Goal: Task Accomplishment & Management: Use online tool/utility

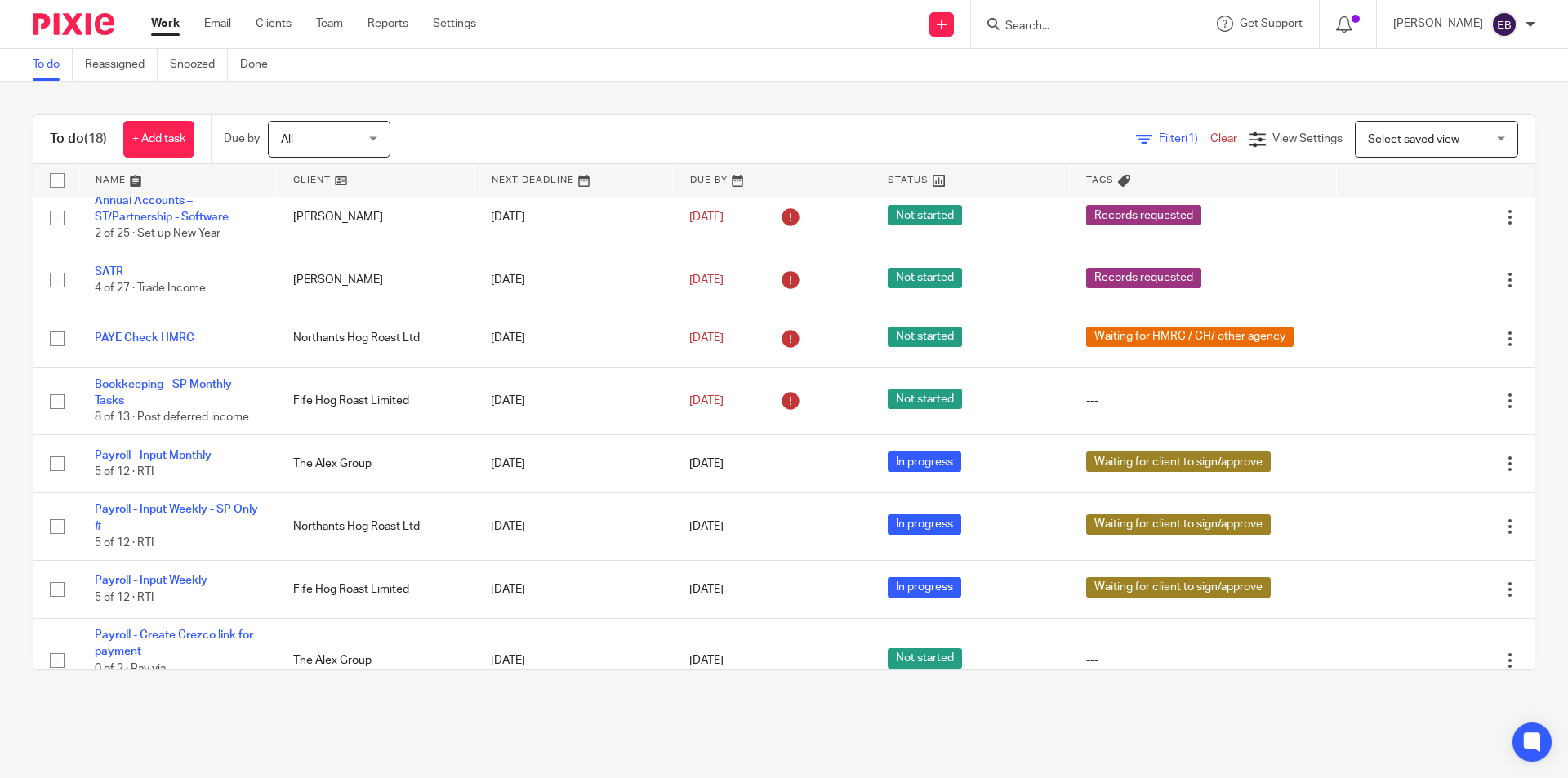
scroll to position [698, 0]
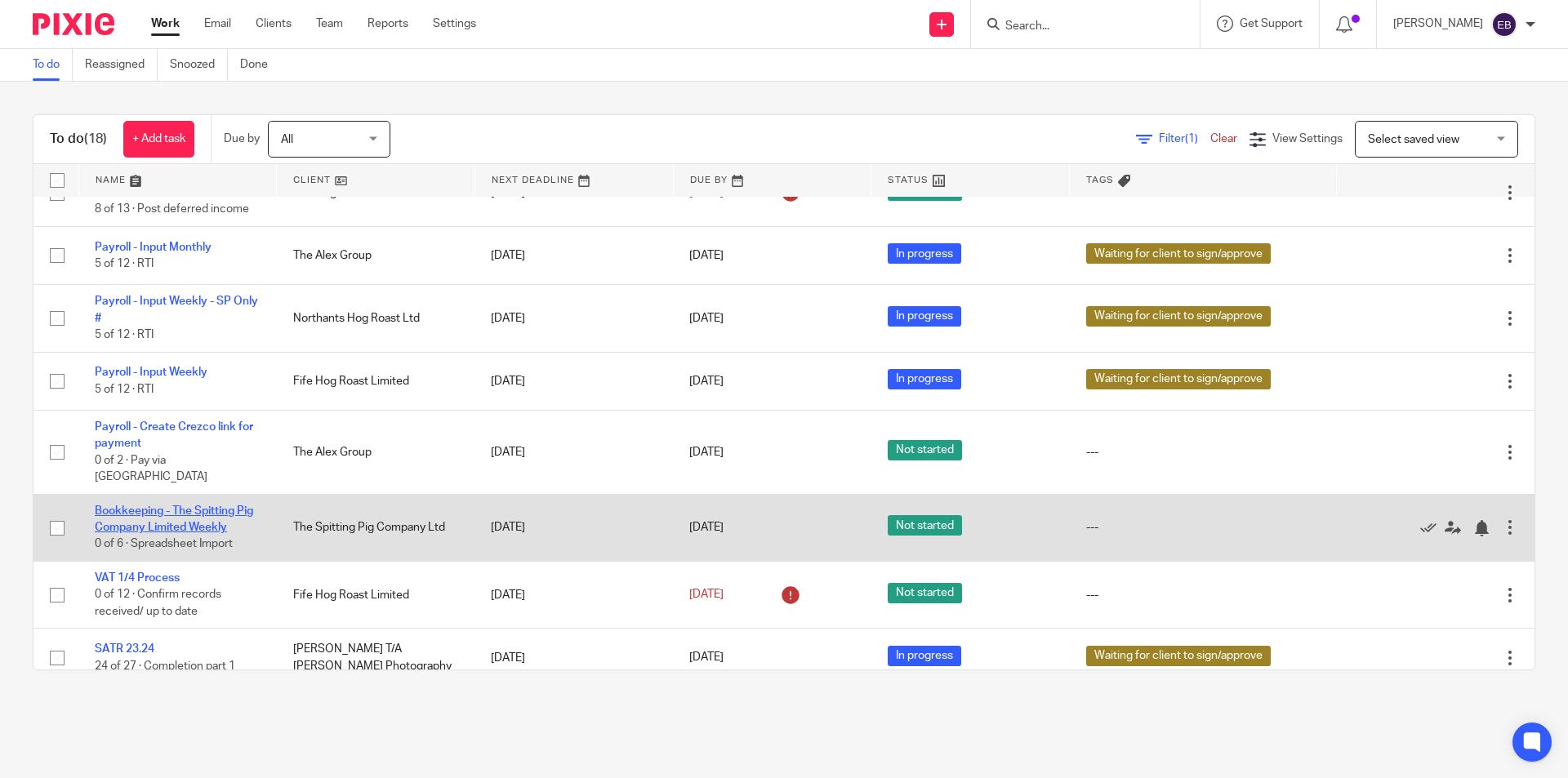
click at [151, 506] on link "Bookkeeping - The Spitting Pig Company Limited Weekly" at bounding box center [173, 519] width 158 height 28
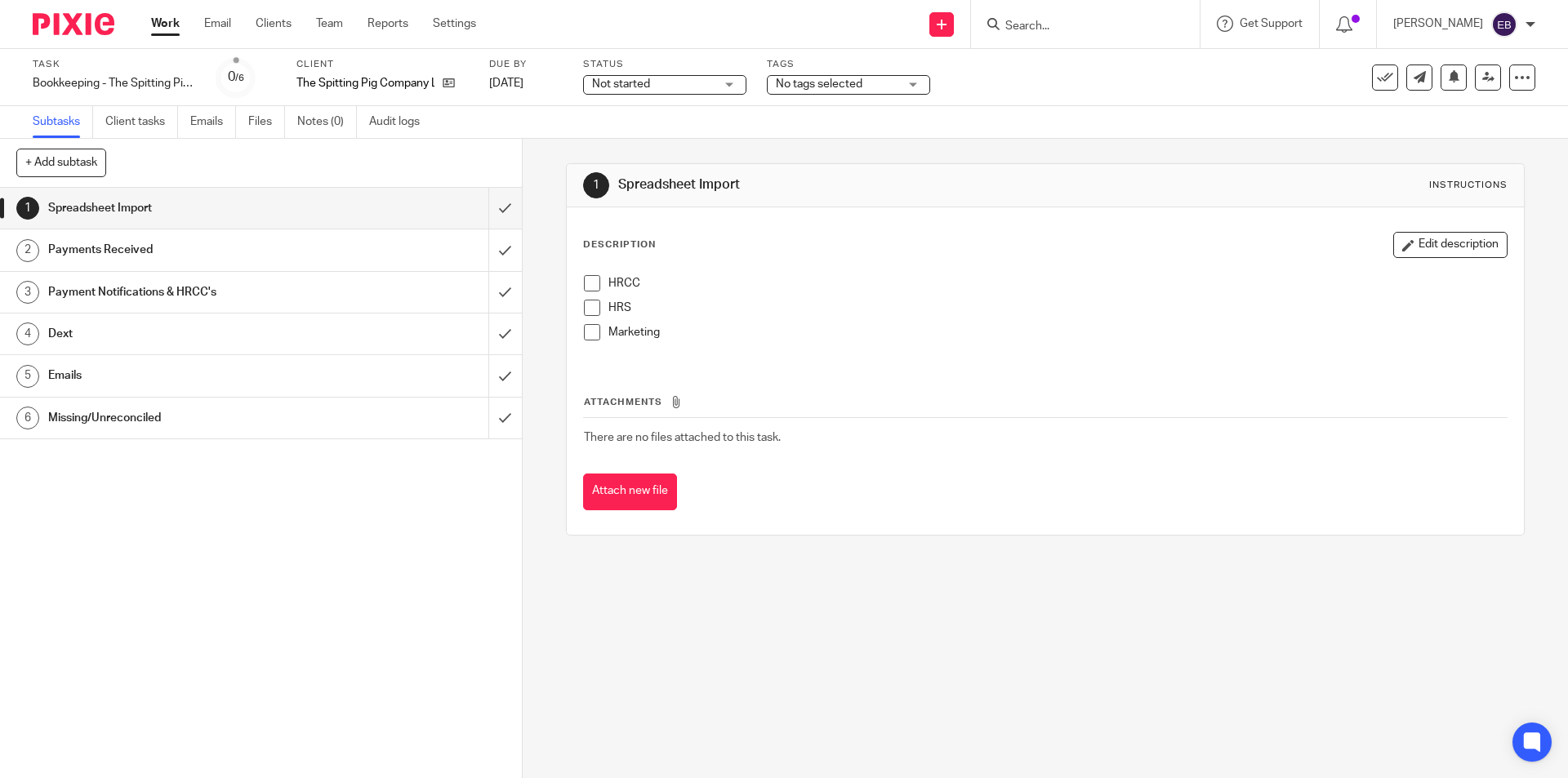
click at [588, 287] on span at bounding box center [593, 283] width 17 height 17
click at [592, 305] on span at bounding box center [593, 308] width 17 height 17
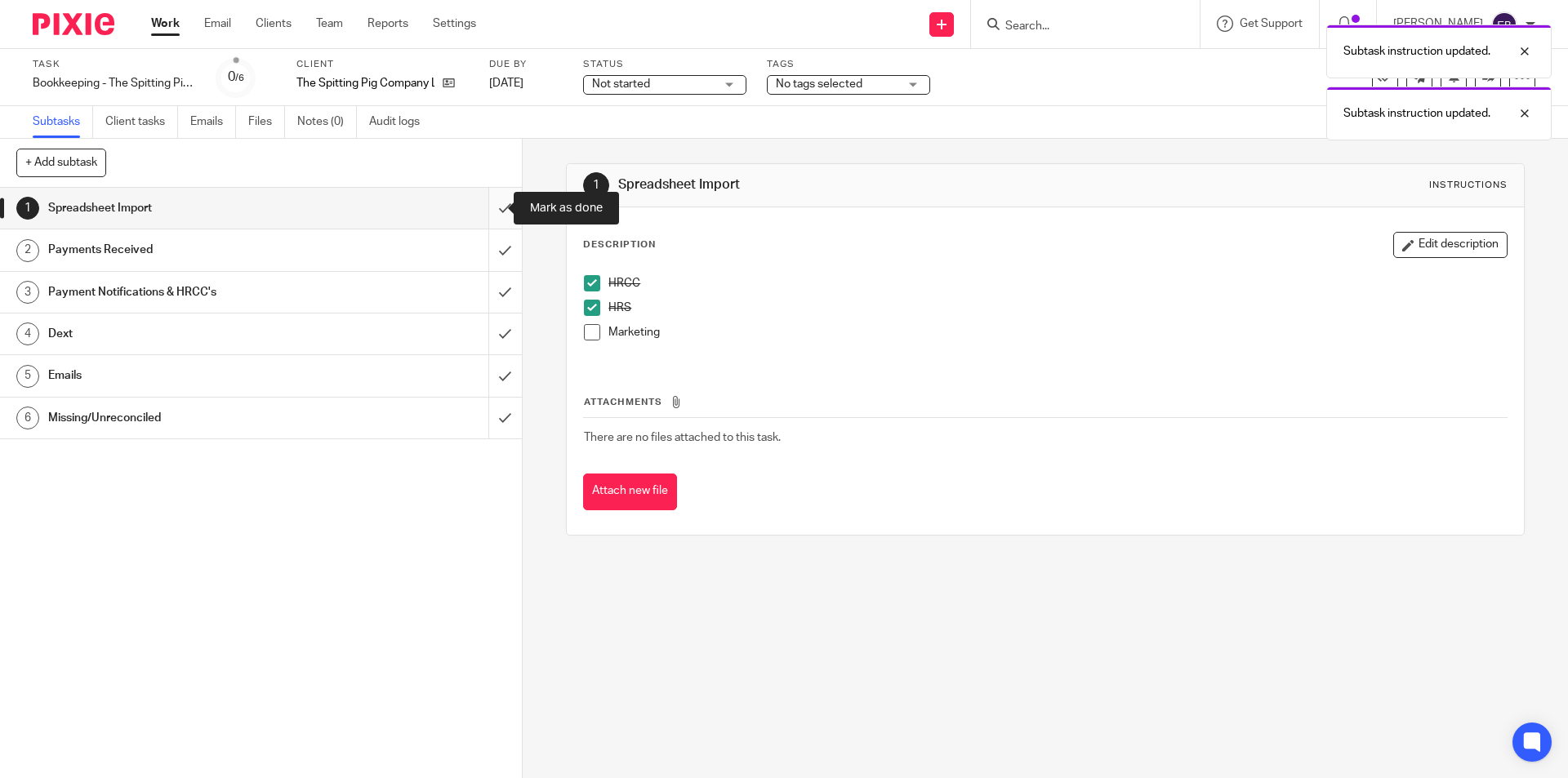
click at [477, 204] on input "submit" at bounding box center [261, 208] width 522 height 41
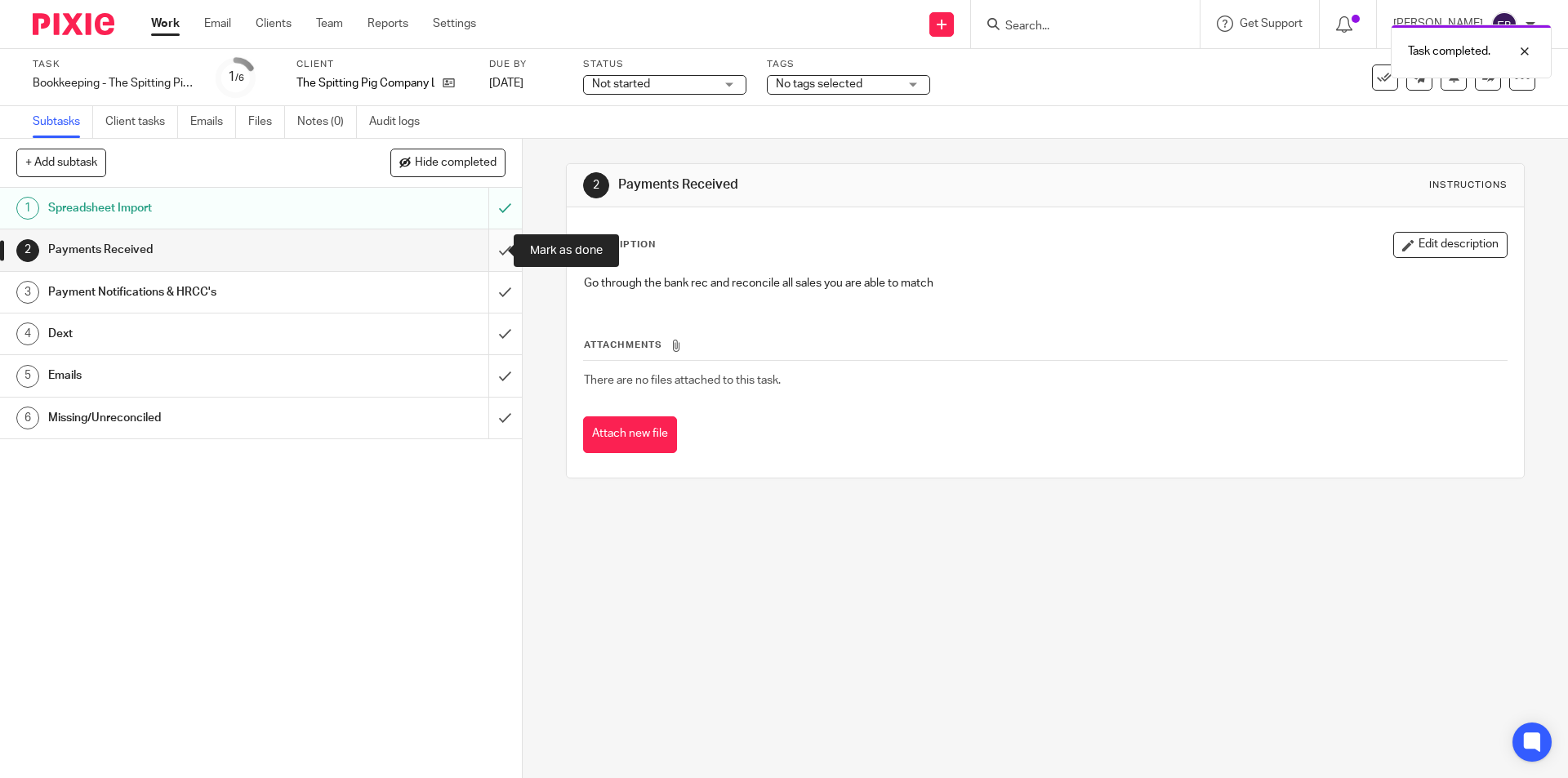
click at [487, 256] on input "submit" at bounding box center [261, 249] width 522 height 41
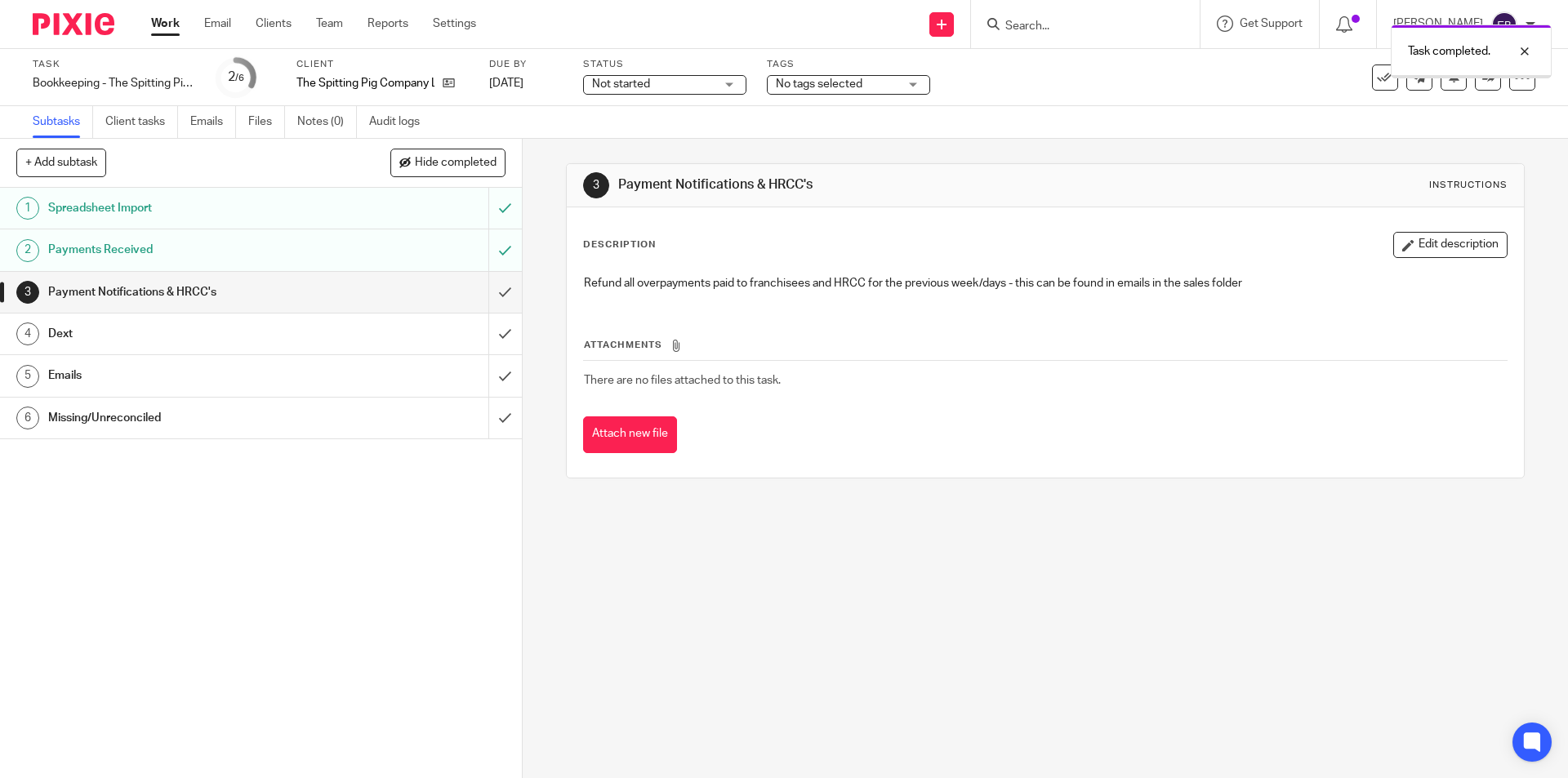
click at [486, 288] on input "submit" at bounding box center [261, 292] width 522 height 41
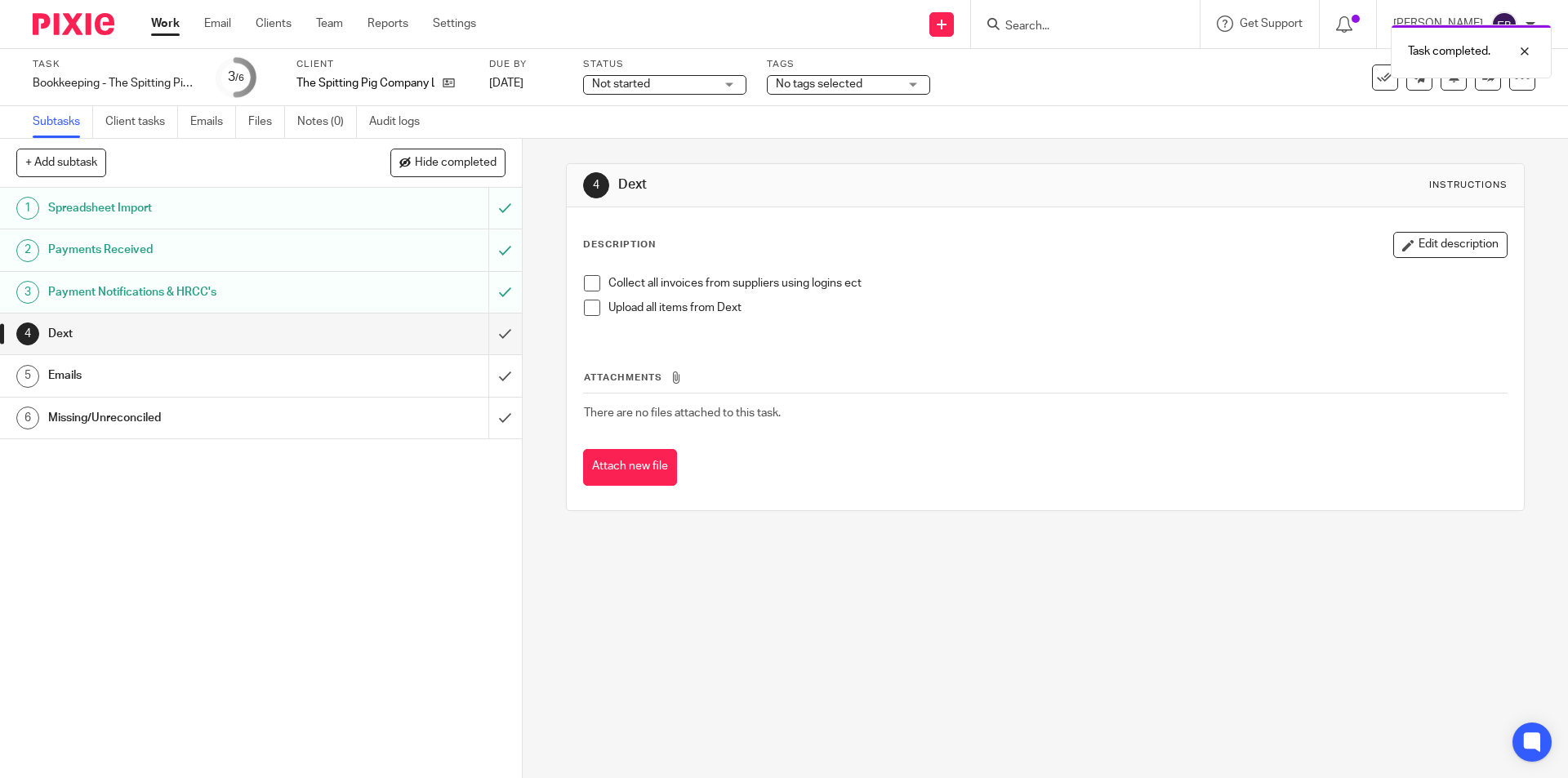
click at [584, 282] on span at bounding box center [593, 283] width 17 height 17
click at [589, 307] on span at bounding box center [593, 308] width 17 height 17
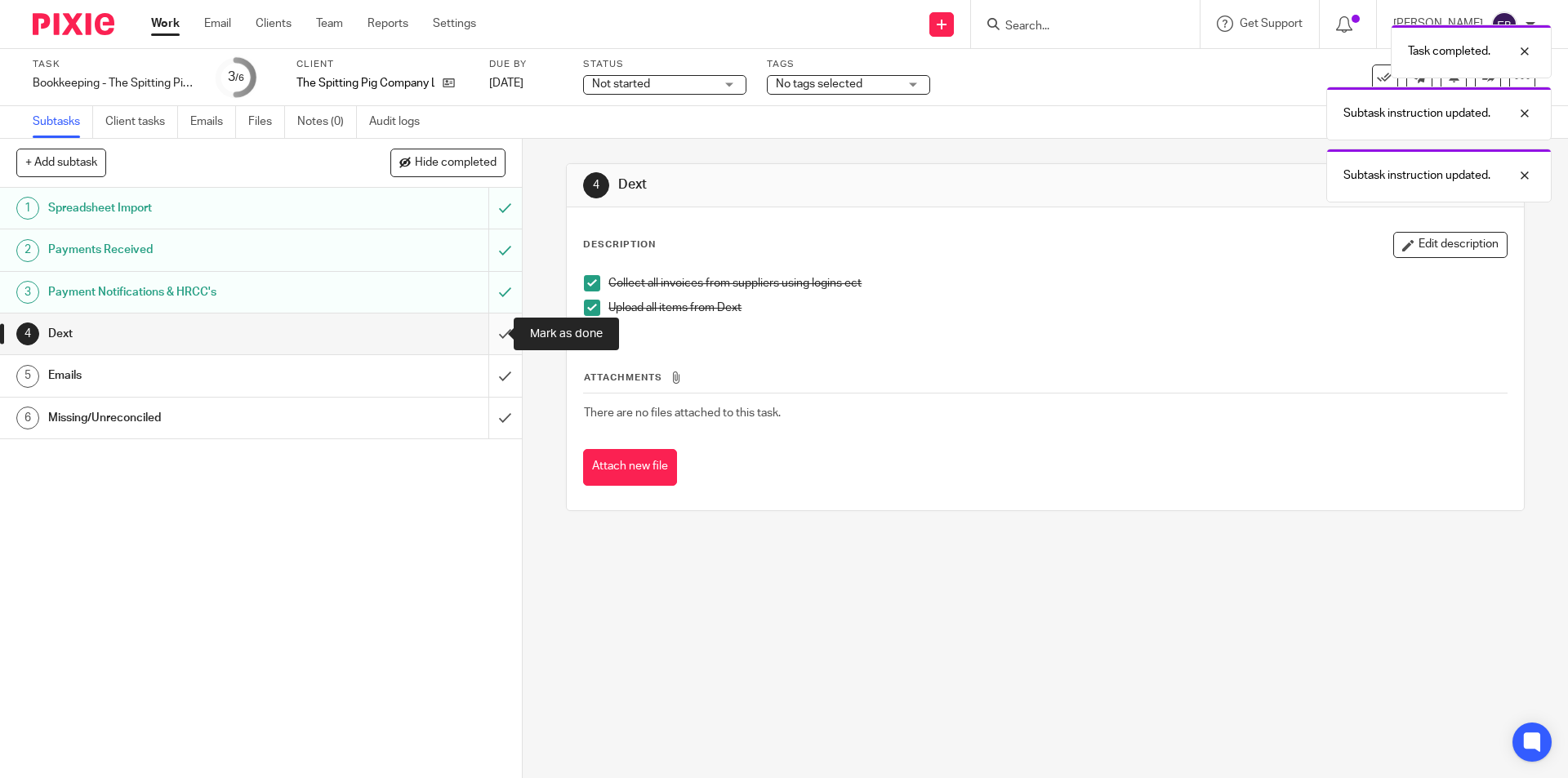
click at [486, 318] on input "submit" at bounding box center [261, 333] width 522 height 41
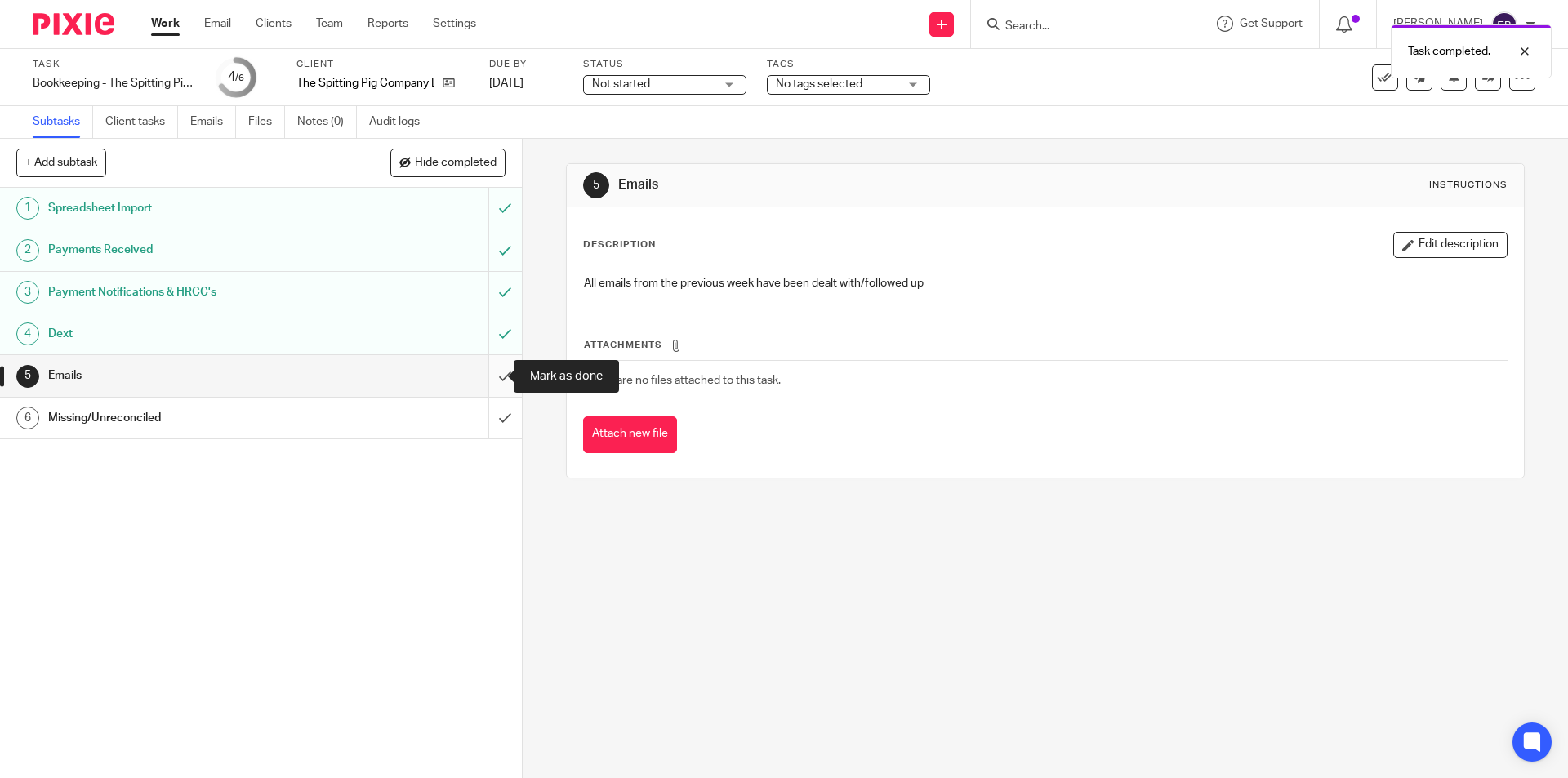
click at [485, 366] on input "submit" at bounding box center [261, 375] width 522 height 41
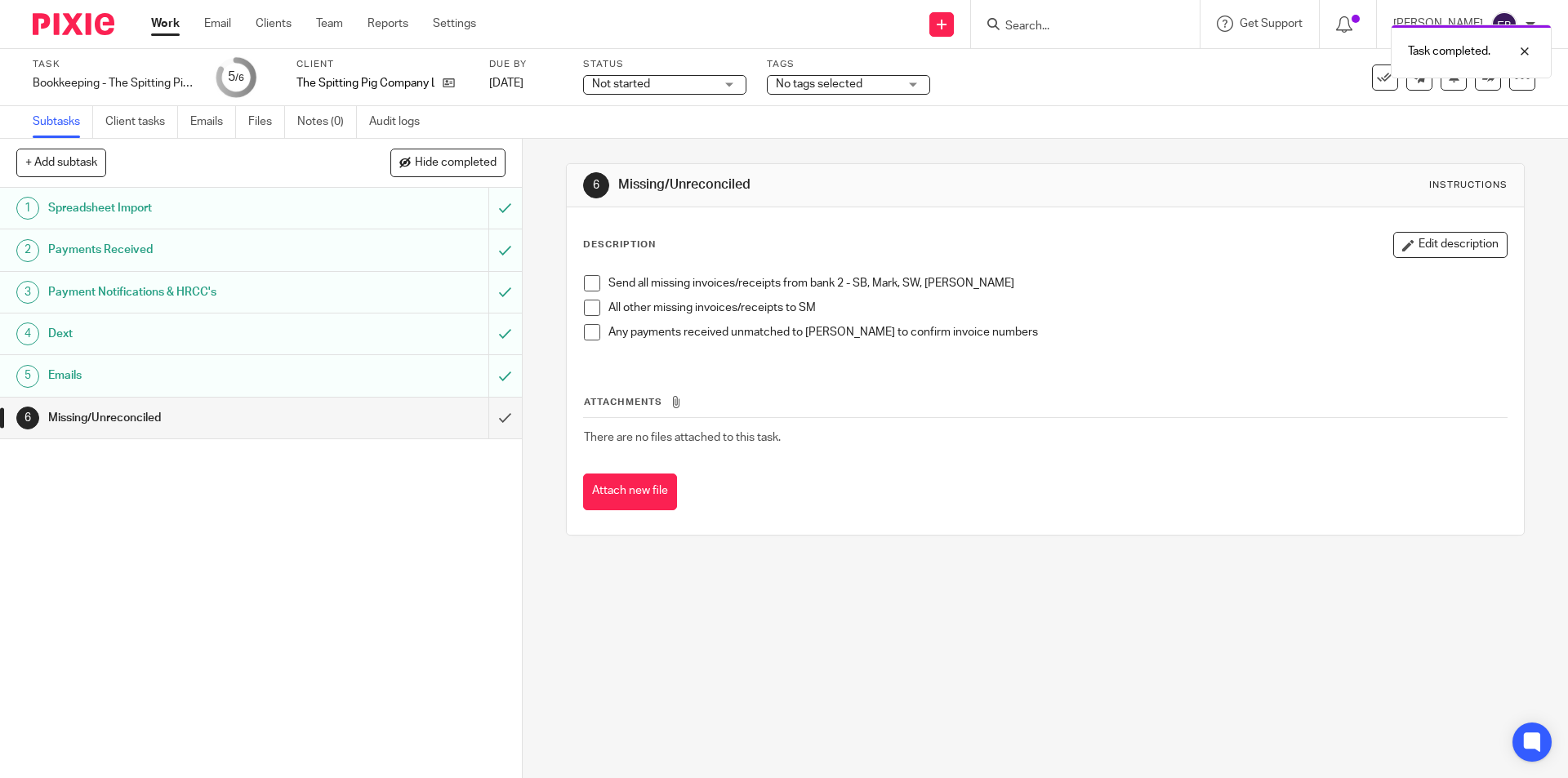
click at [585, 302] on span at bounding box center [593, 308] width 17 height 17
click at [491, 411] on input "submit" at bounding box center [261, 418] width 522 height 41
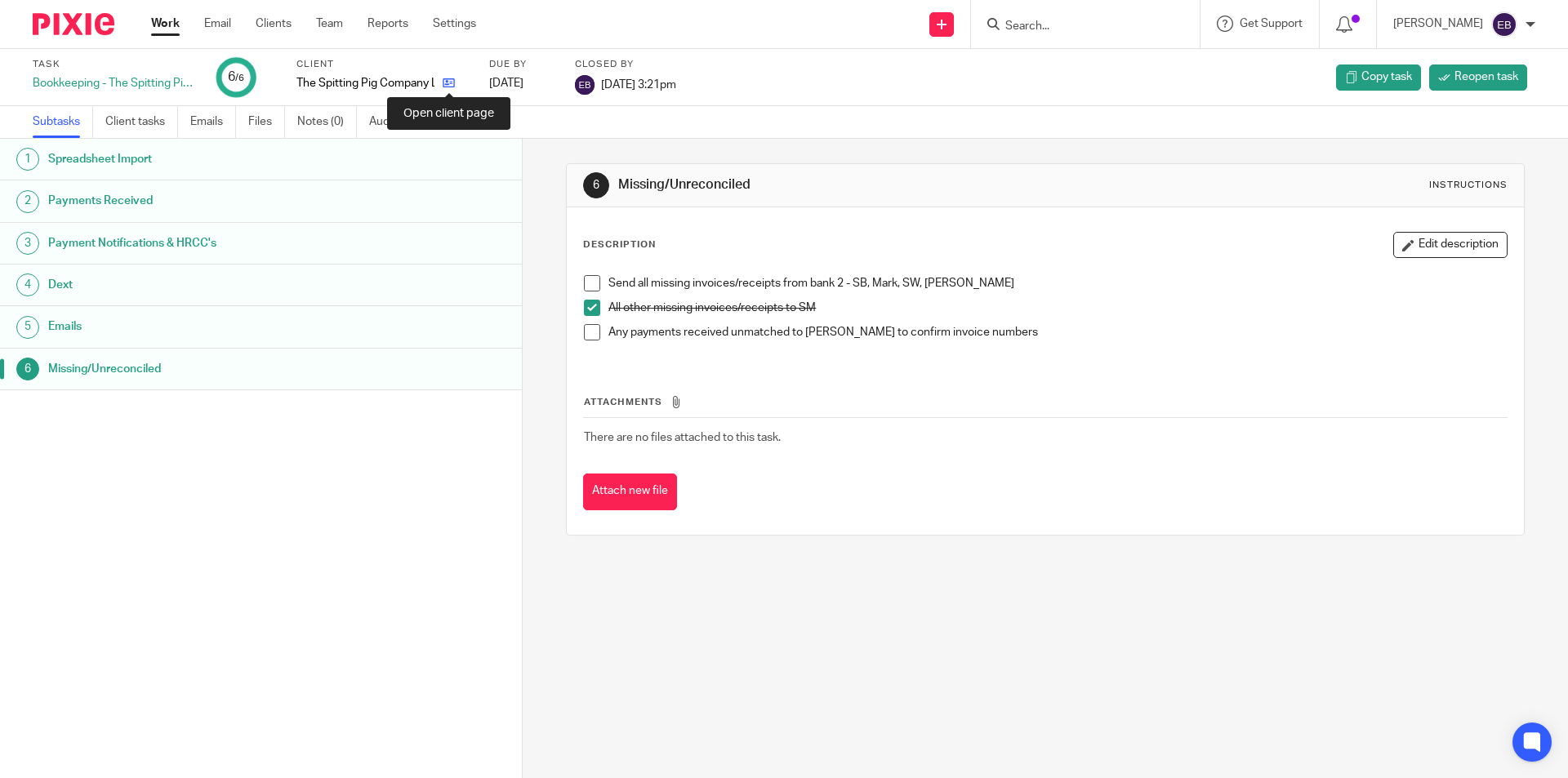
click at [451, 79] on icon at bounding box center [448, 83] width 12 height 12
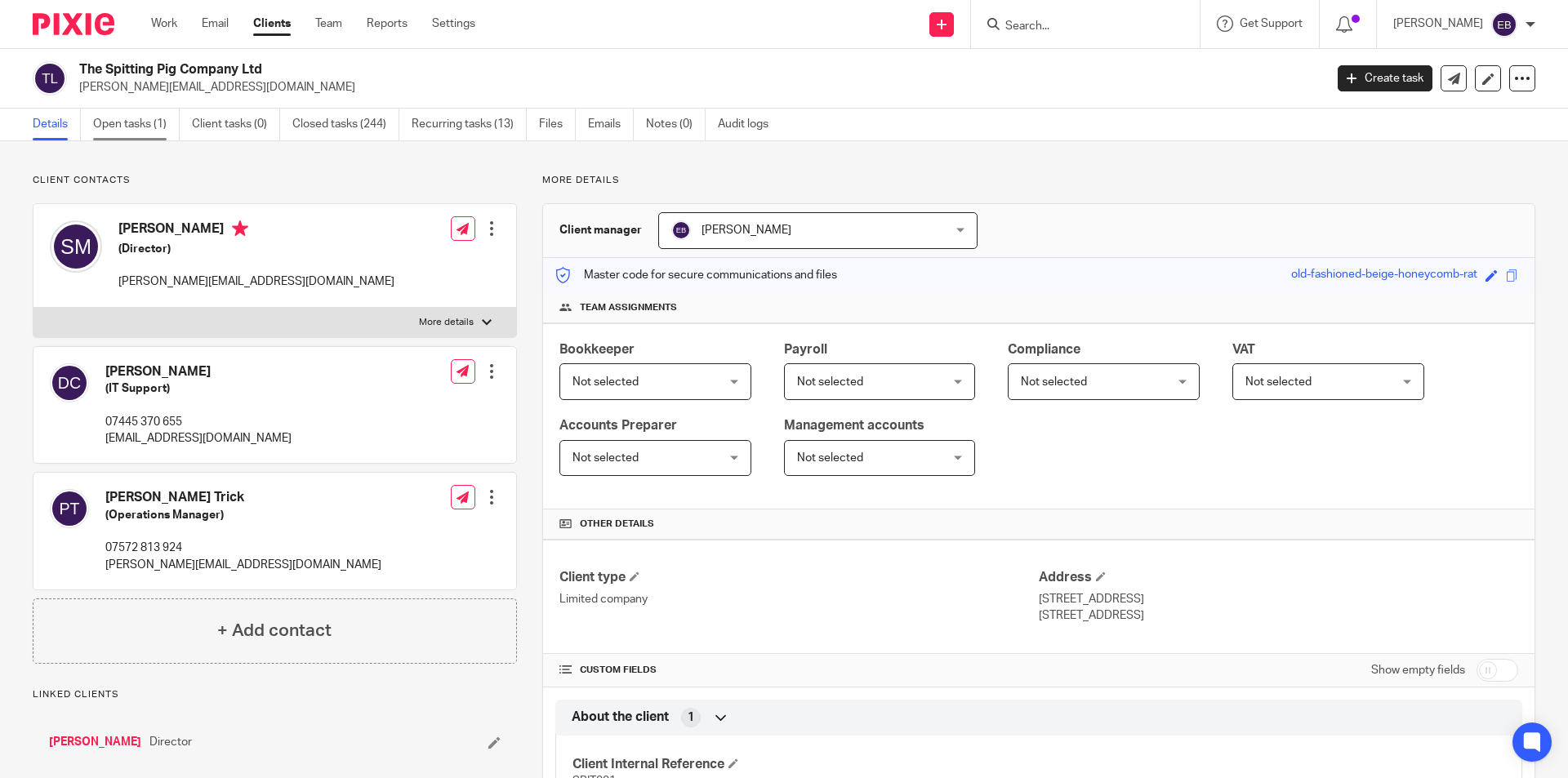
click at [166, 136] on link "Open tasks (1)" at bounding box center [136, 124] width 86 height 31
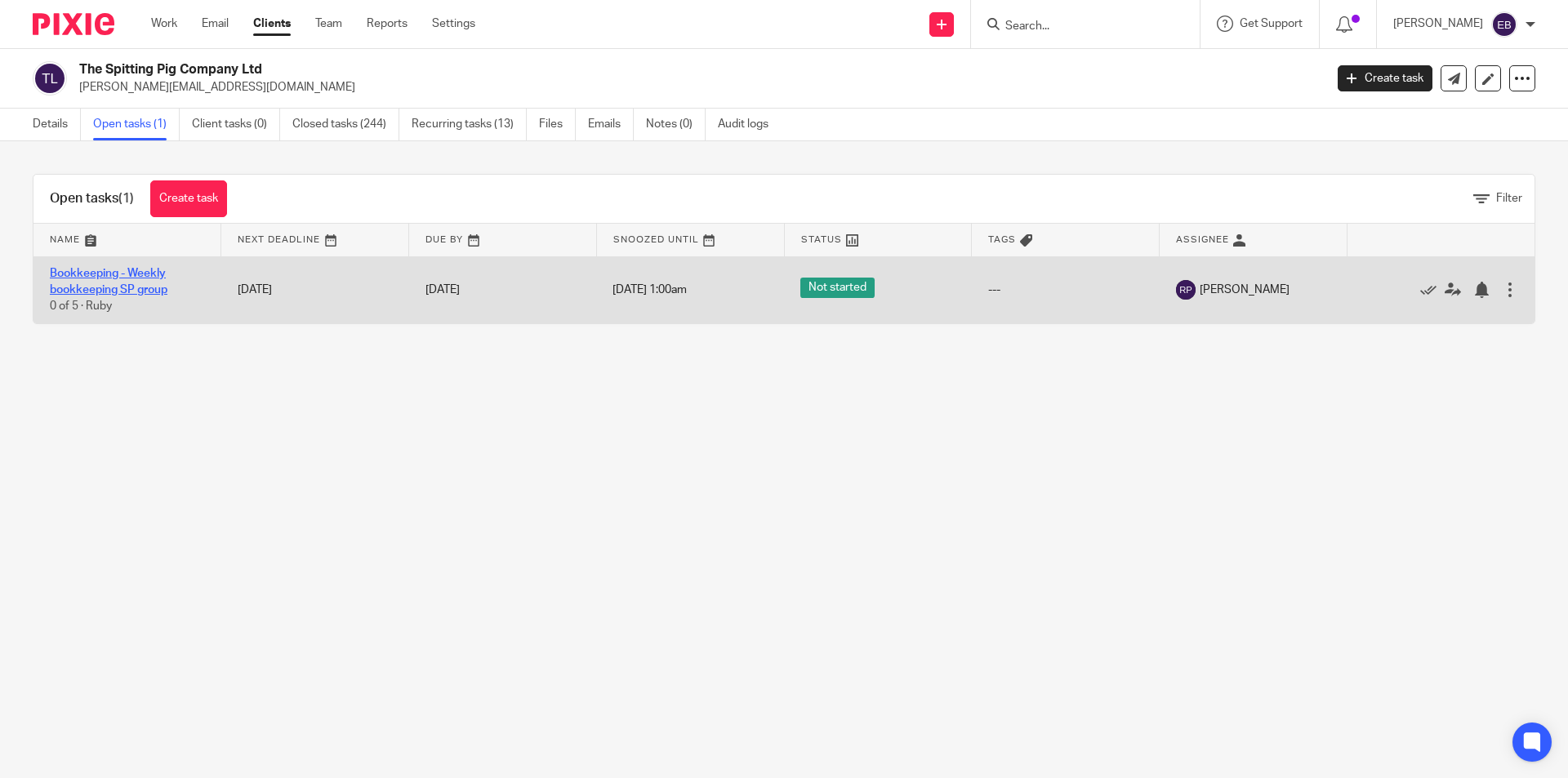
click at [124, 273] on link "Bookkeeping - Weekly bookkeeping SP group" at bounding box center [109, 282] width 118 height 28
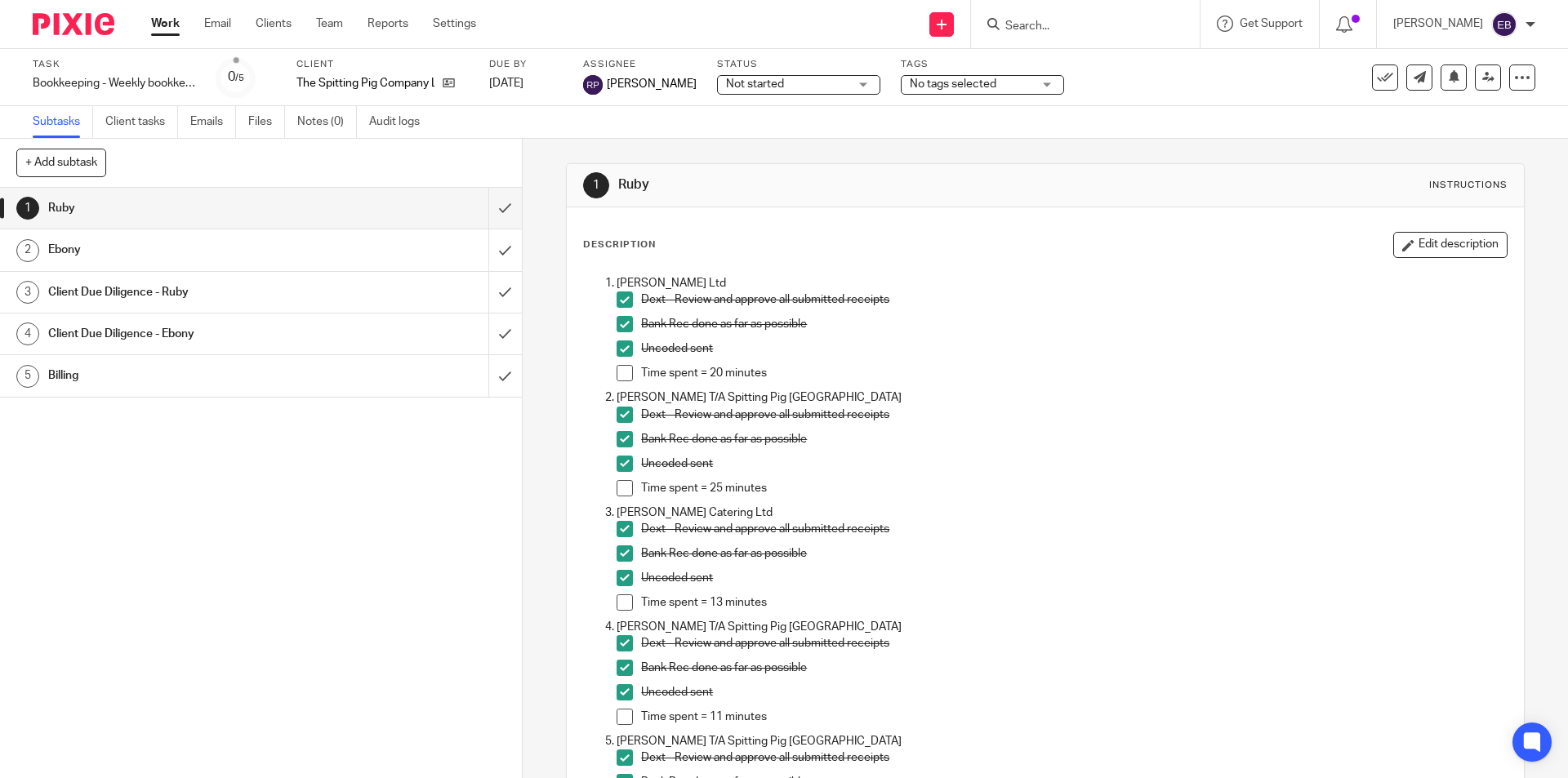
click at [199, 340] on h1 "Client Due Diligence - Ebony" at bounding box center [189, 334] width 283 height 25
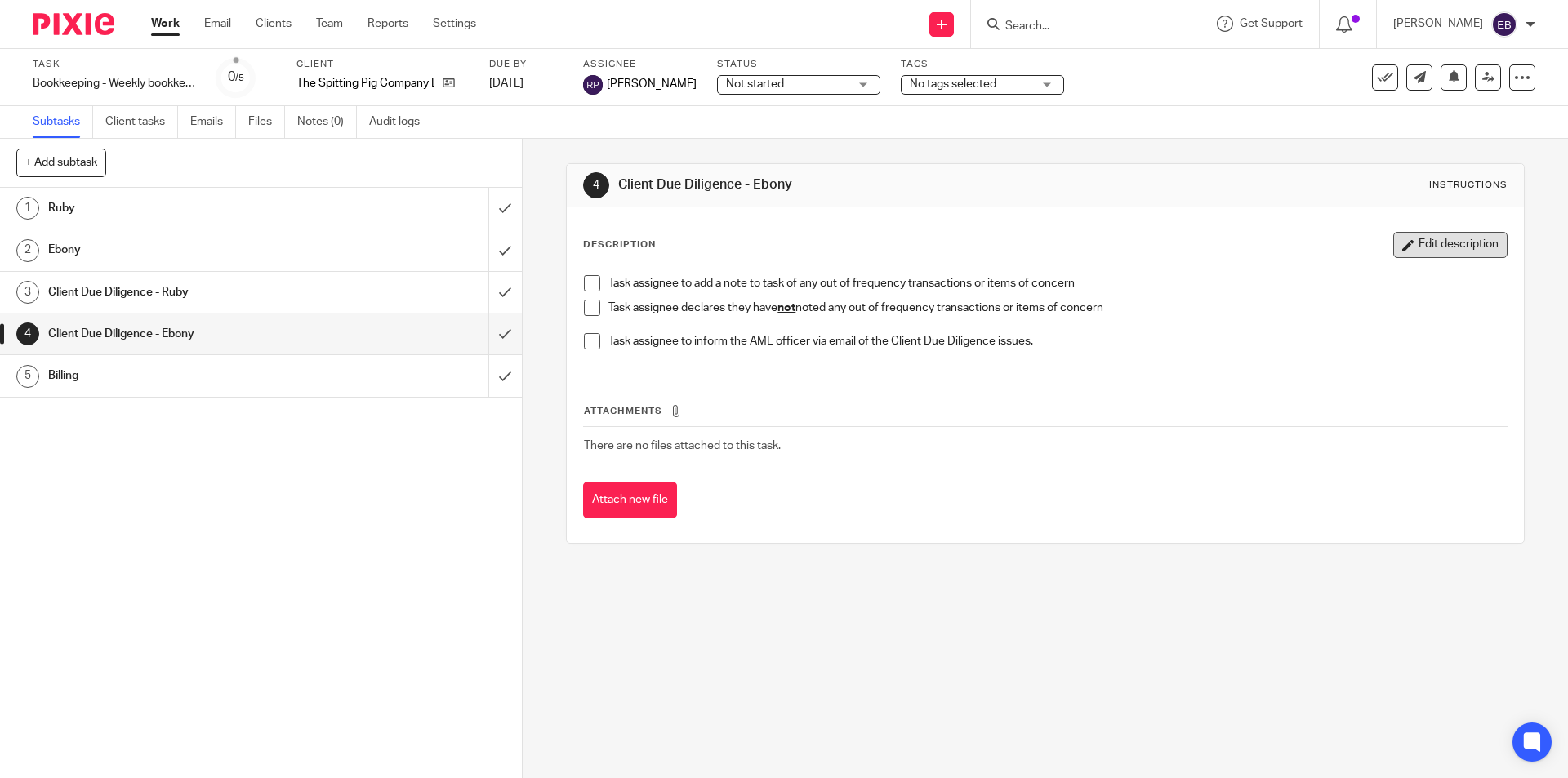
click at [1408, 239] on button "Edit description" at bounding box center [1450, 245] width 114 height 27
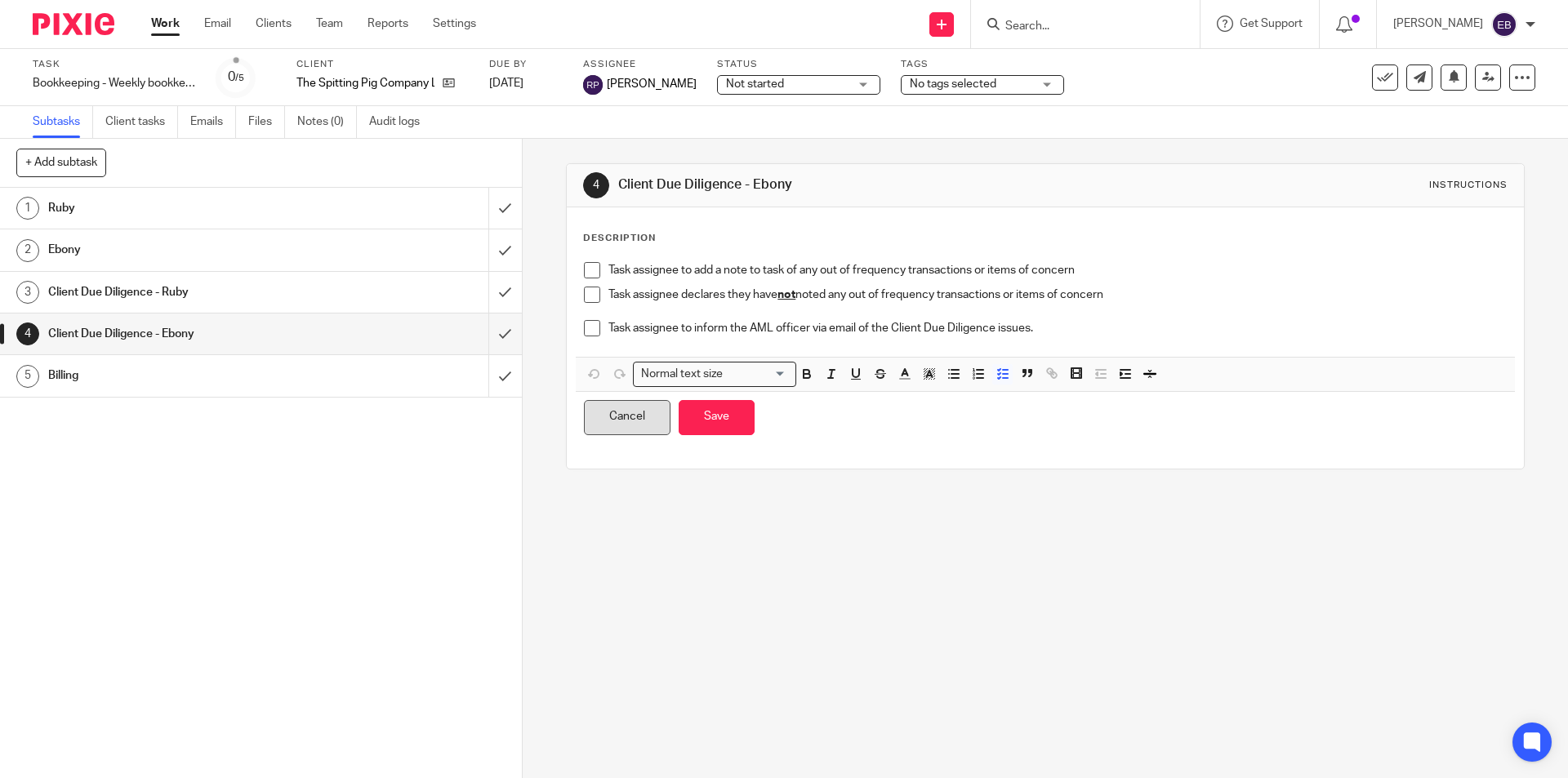
click at [622, 426] on button "Cancel" at bounding box center [627, 418] width 86 height 35
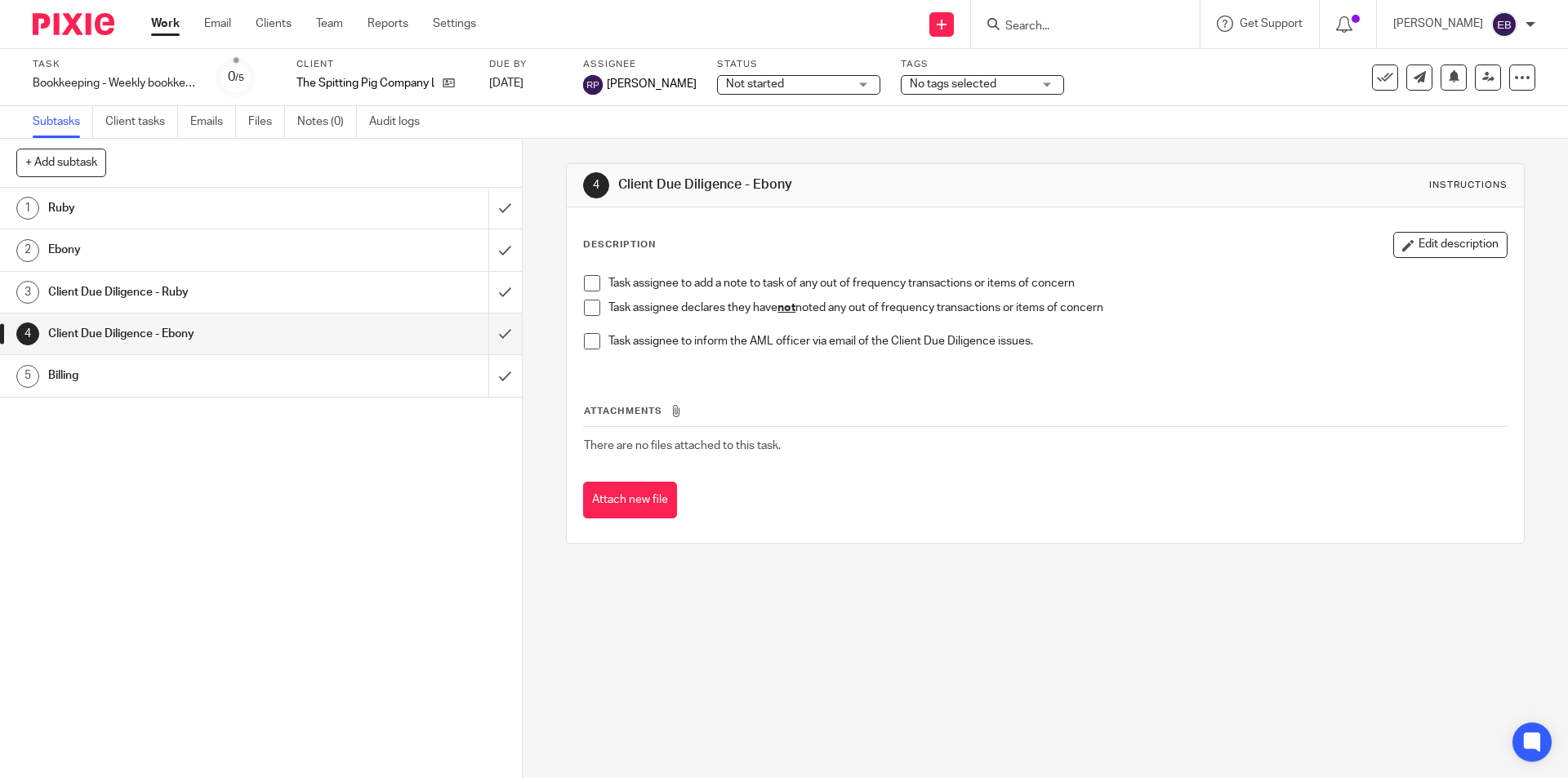
click at [88, 245] on h1 "Ebony" at bounding box center [189, 250] width 283 height 25
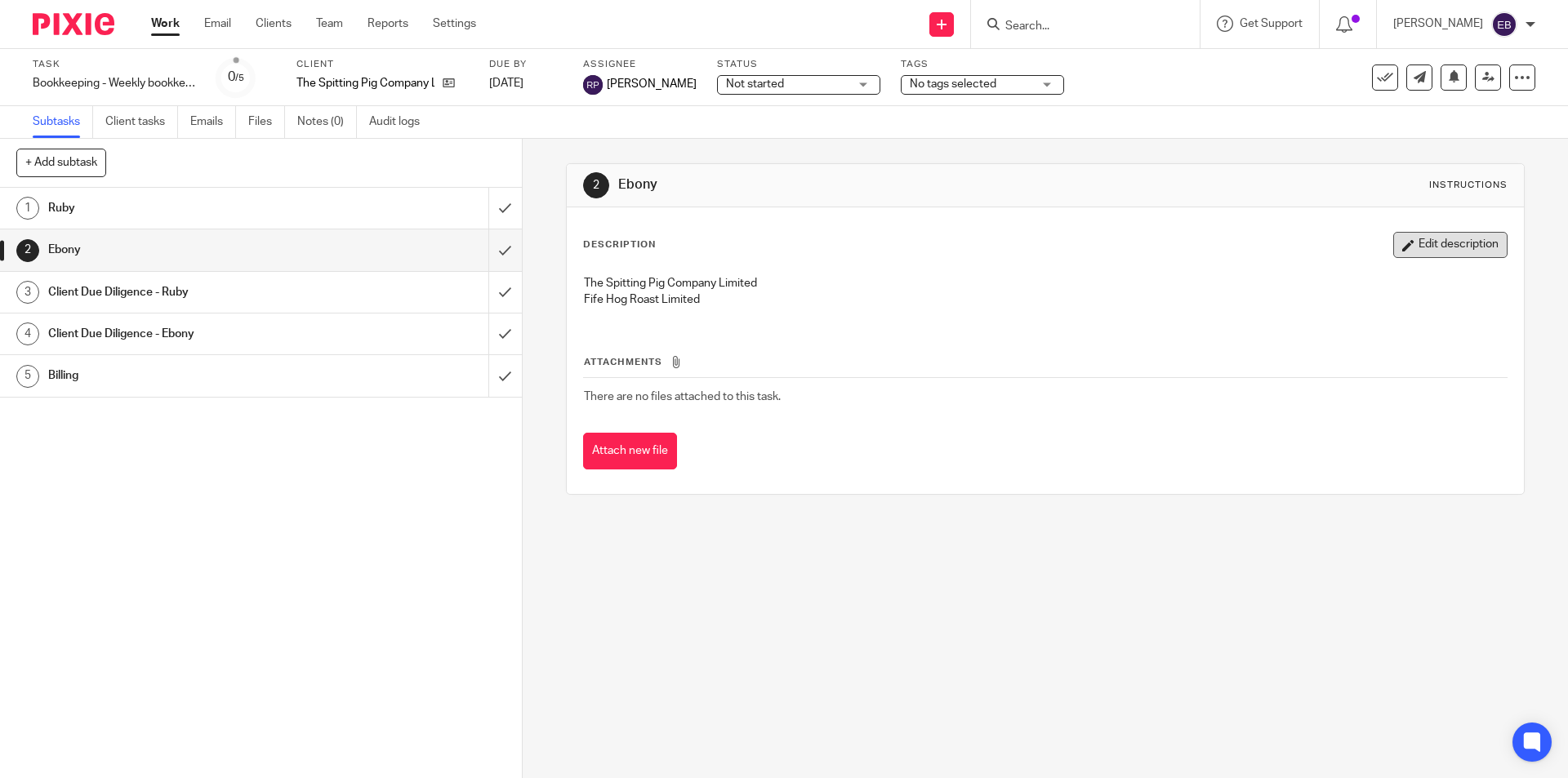
click at [1456, 234] on button "Edit description" at bounding box center [1450, 245] width 114 height 27
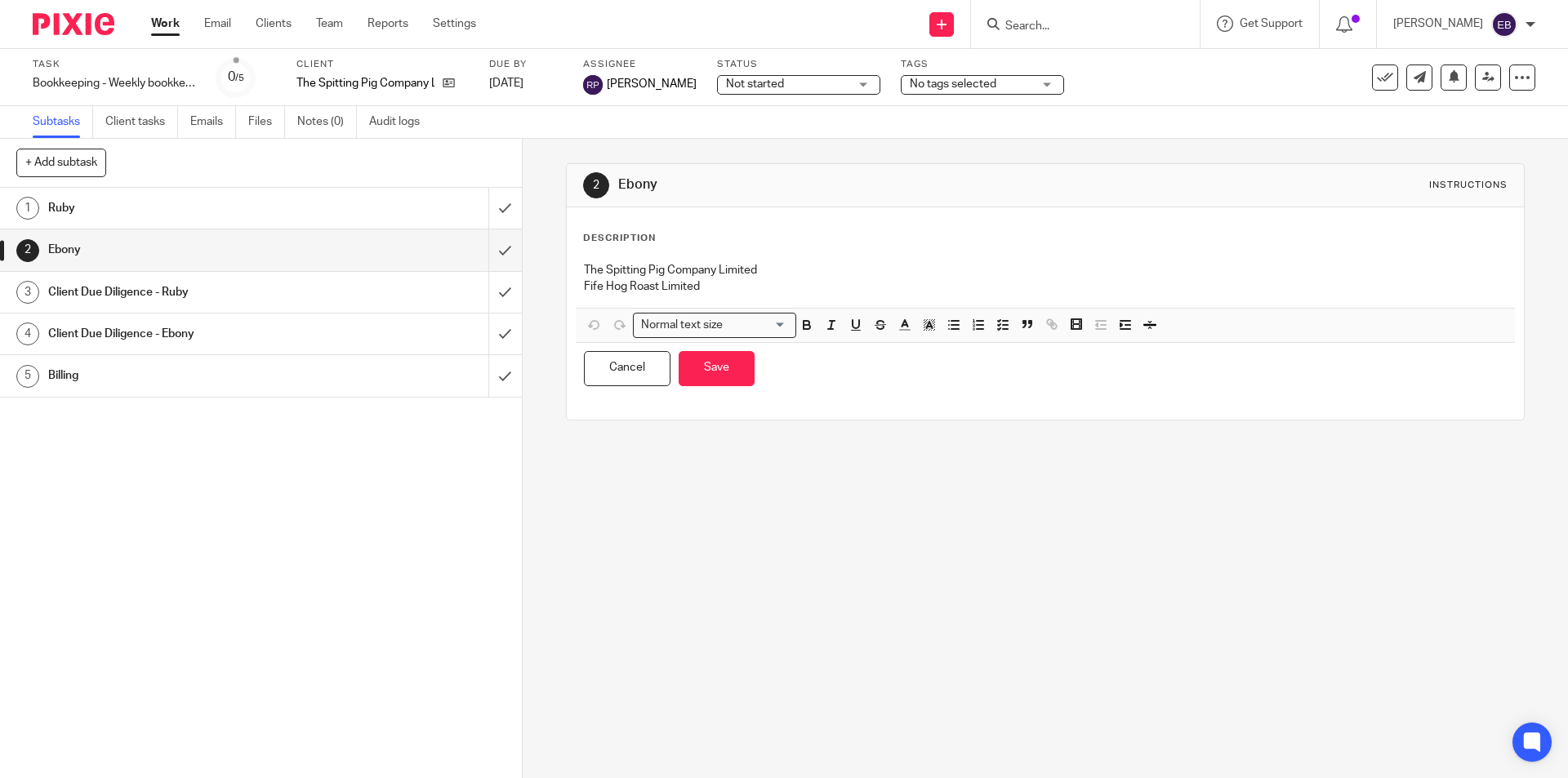
click at [792, 276] on p "The Spitting Pig Company Limited" at bounding box center [1045, 270] width 922 height 17
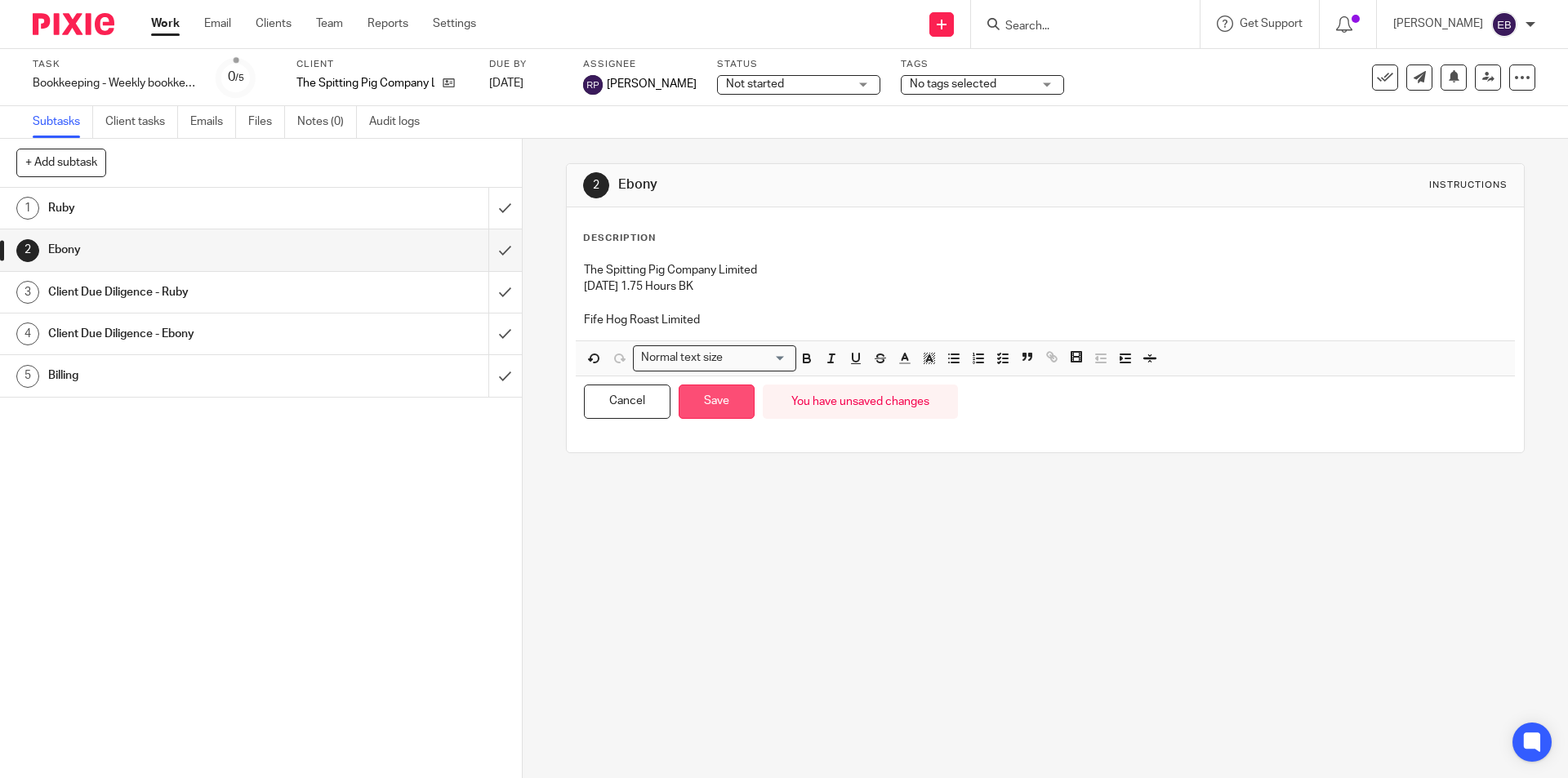
click at [720, 411] on button "Save" at bounding box center [717, 402] width 76 height 35
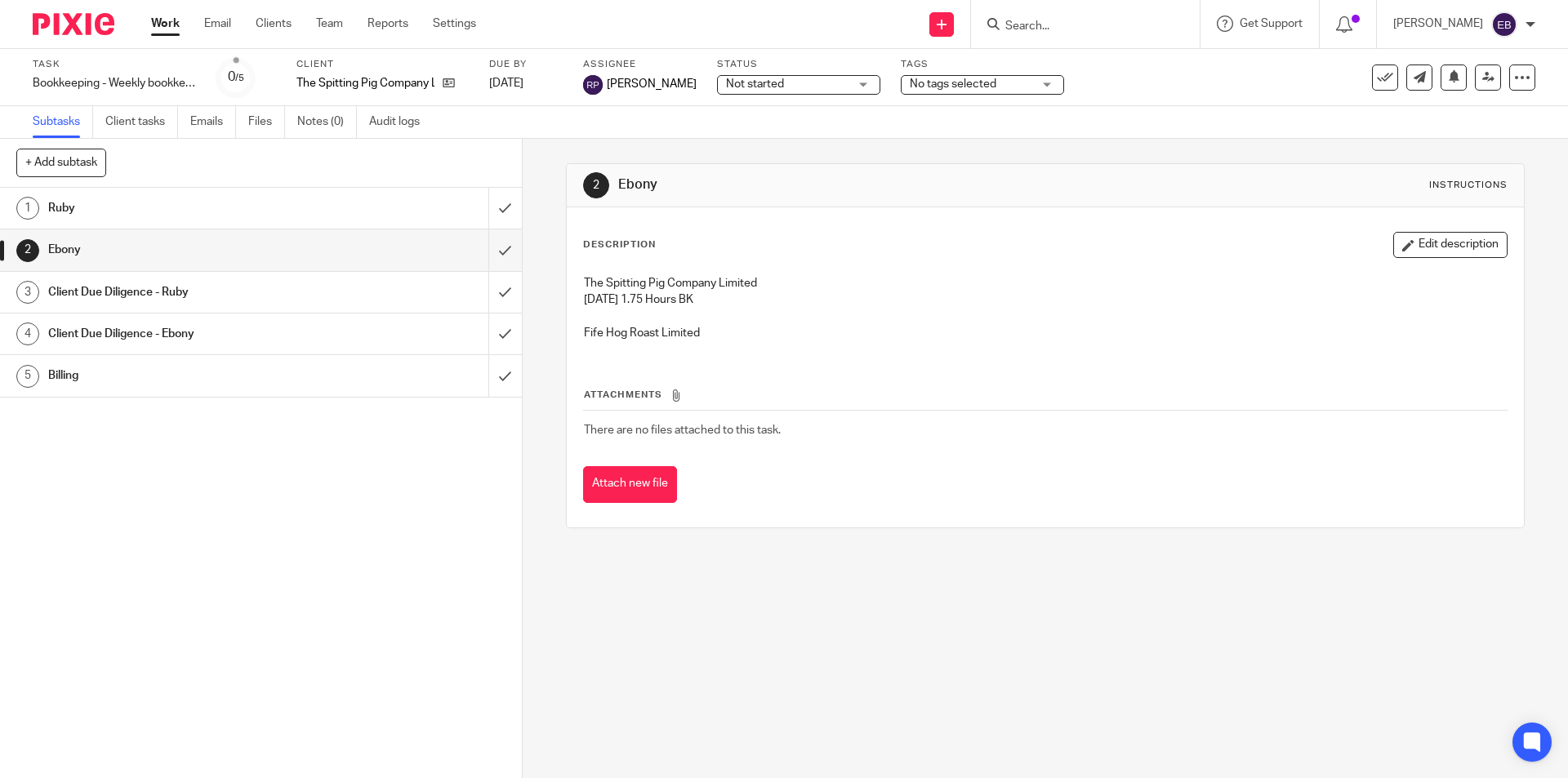
click at [167, 19] on link "Work" at bounding box center [165, 24] width 28 height 17
